Goal: Check status

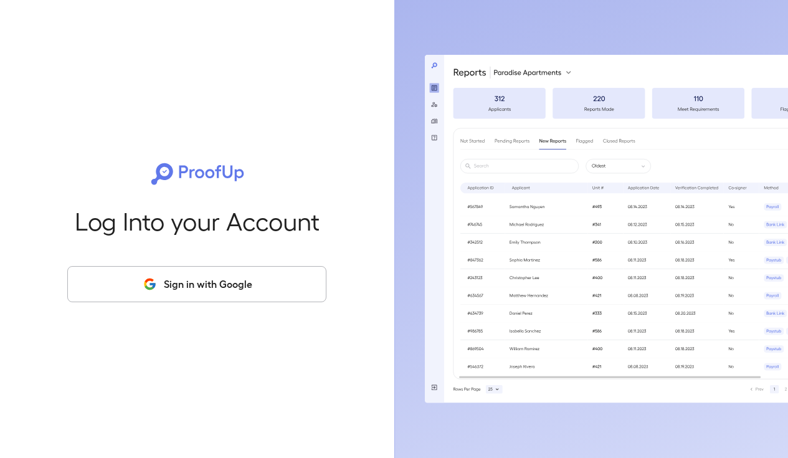
click at [247, 295] on button "Sign in with Google" at bounding box center [196, 284] width 259 height 36
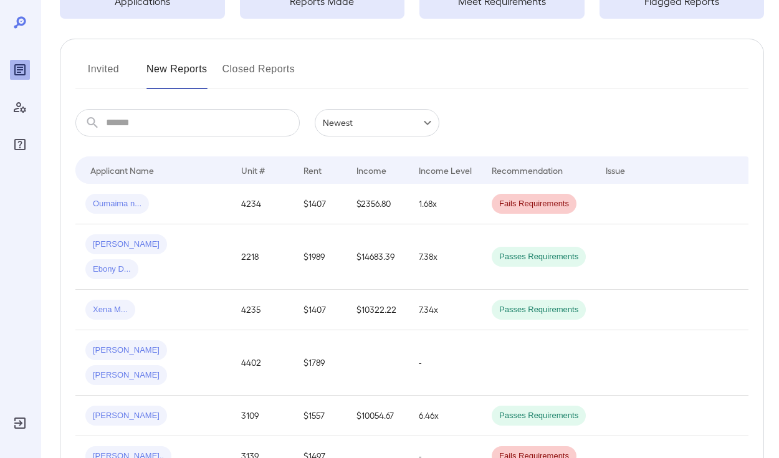
scroll to position [116, 0]
click at [183, 130] on input "text" at bounding box center [203, 121] width 194 height 27
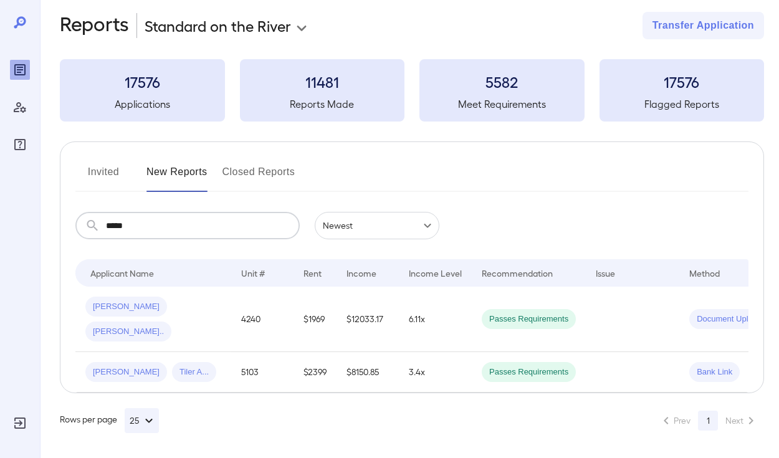
scroll to position [0, 0]
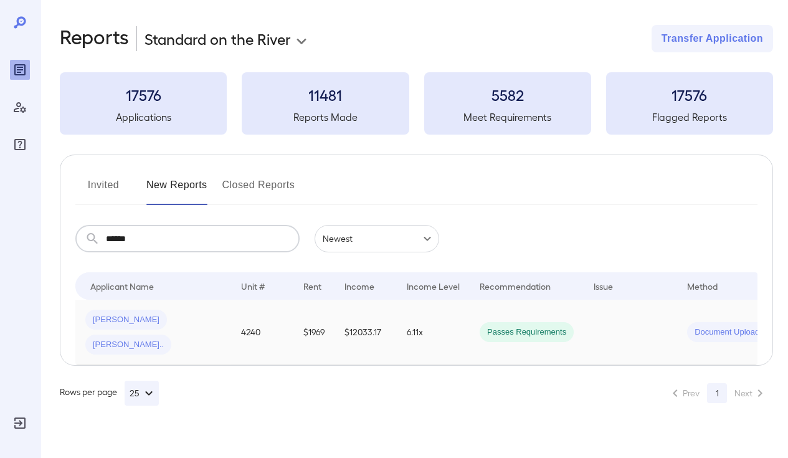
type input "******"
click at [232, 323] on td "4240" at bounding box center [262, 332] width 62 height 65
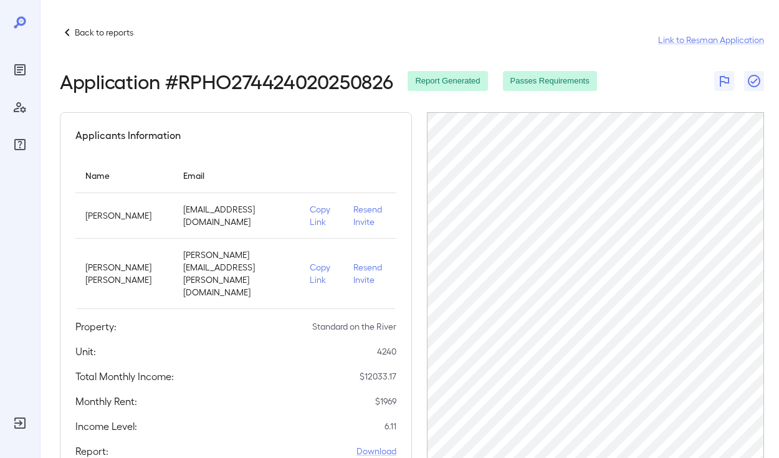
scroll to position [0, 48]
